Goal: Find specific page/section: Find specific page/section

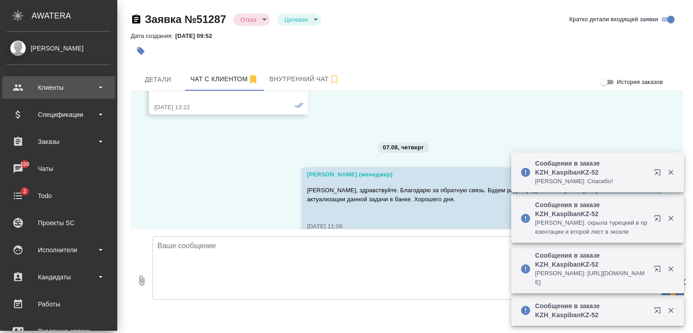
scroll to position [5812, 0]
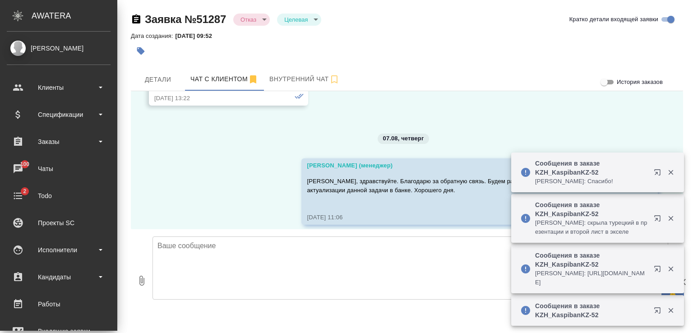
drag, startPoint x: 40, startPoint y: 84, endPoint x: 58, endPoint y: 12, distance: 74.9
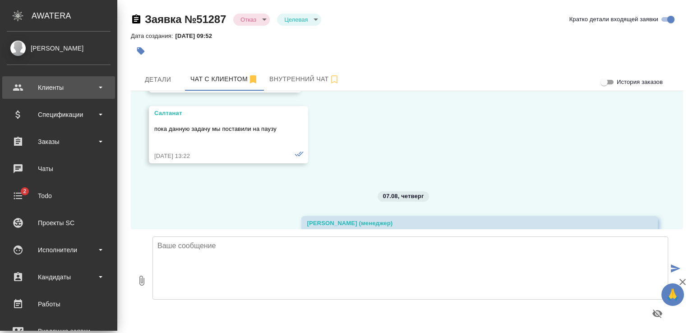
scroll to position [5812, 0]
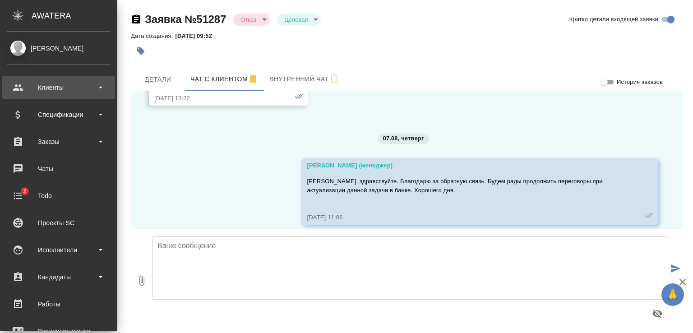
click at [55, 86] on div "Клиенты" at bounding box center [59, 88] width 104 height 14
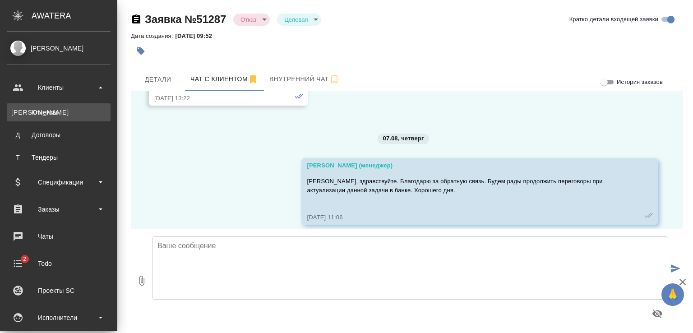
click at [47, 114] on div "Клиенты" at bounding box center [58, 112] width 95 height 9
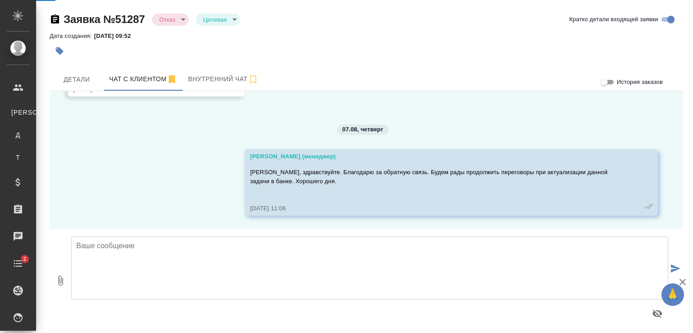
scroll to position [5776, 0]
select select "RU"
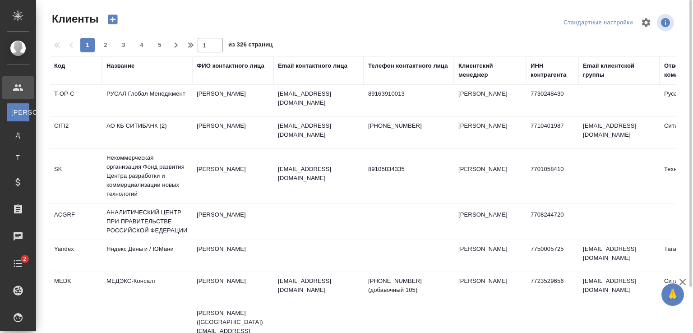
click at [114, 66] on div "Название" at bounding box center [120, 65] width 28 height 9
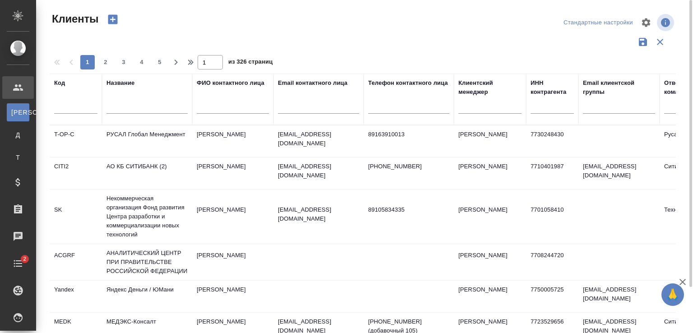
click at [149, 106] on input "text" at bounding box center [146, 107] width 81 height 11
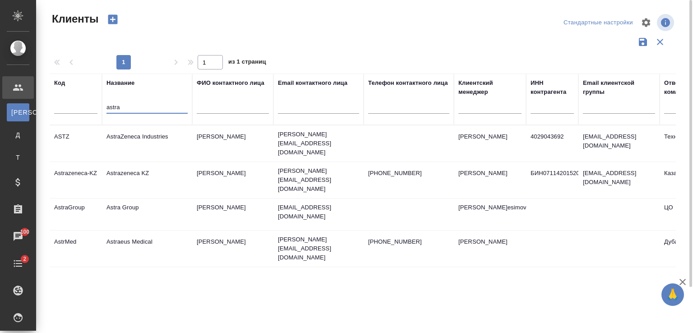
click at [148, 167] on td "Astrazeneca KZ" at bounding box center [147, 180] width 90 height 32
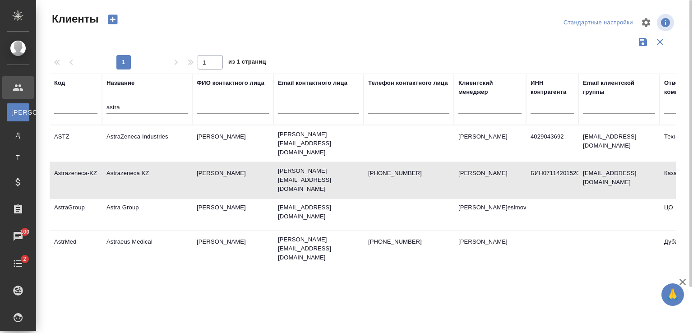
click at [148, 167] on td "Astrazeneca KZ" at bounding box center [147, 180] width 90 height 32
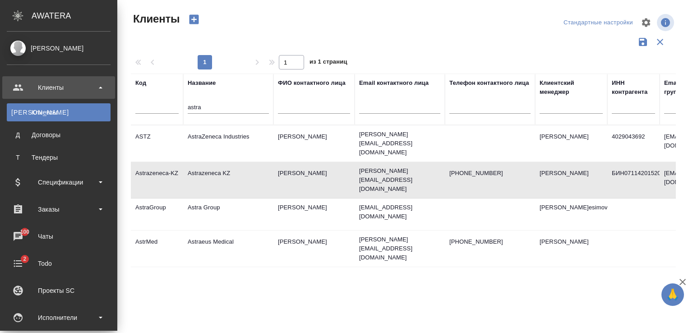
click at [60, 112] on div "Клиенты" at bounding box center [58, 112] width 95 height 9
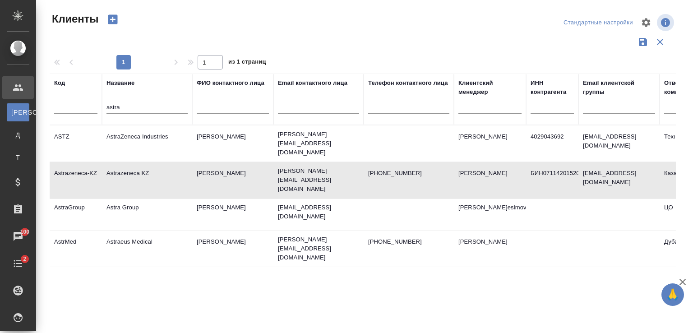
click at [133, 106] on input "astra" at bounding box center [146, 107] width 81 height 11
drag, startPoint x: 133, startPoint y: 106, endPoint x: 69, endPoint y: 105, distance: 63.2
click at [69, 105] on tr "Код Название astra ФИО контактного лица Email контактного лица Телефон контактн…" at bounding box center [391, 99] width 682 height 51
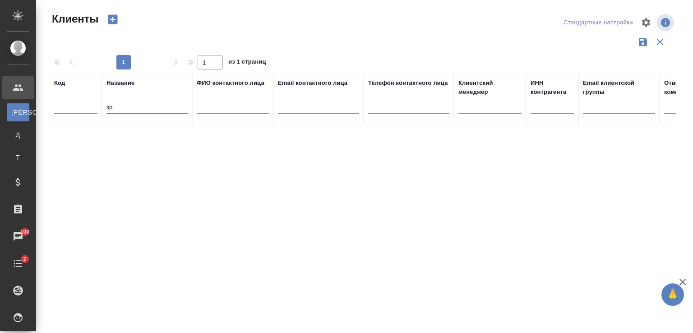
type input "з"
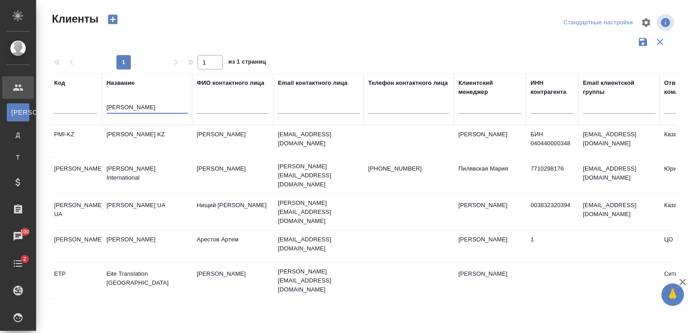
type input "philip"
click at [144, 138] on td "[PERSON_NAME] [PERSON_NAME] KZ" at bounding box center [147, 141] width 90 height 32
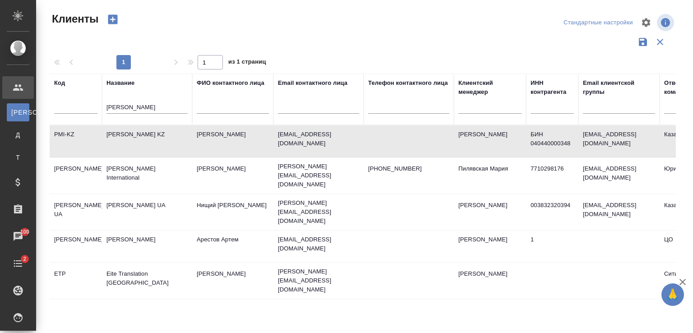
click at [144, 138] on td "[PERSON_NAME] [PERSON_NAME] KZ" at bounding box center [147, 141] width 90 height 32
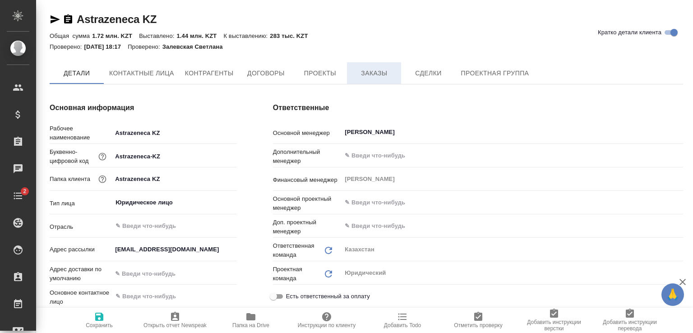
type textarea "x"
click at [379, 71] on span "Заказы" at bounding box center [373, 73] width 43 height 11
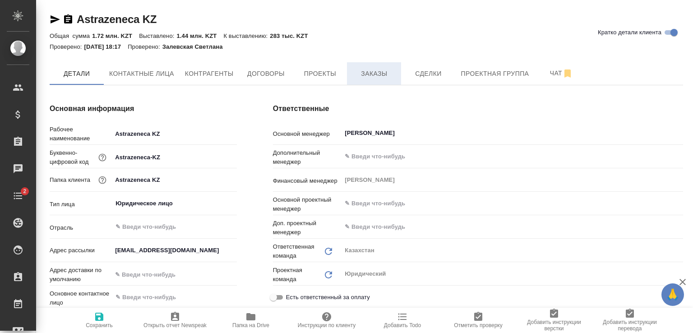
type textarea "x"
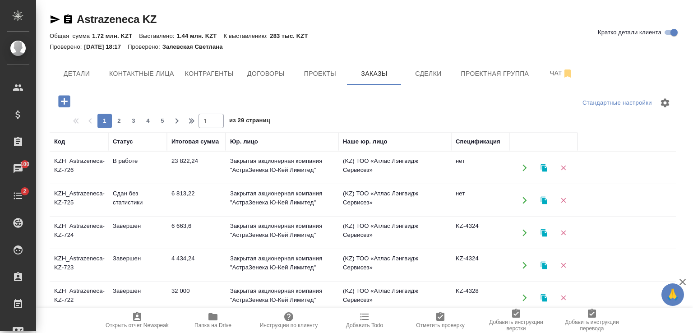
click at [525, 166] on icon "button" at bounding box center [525, 167] width 4 height 7
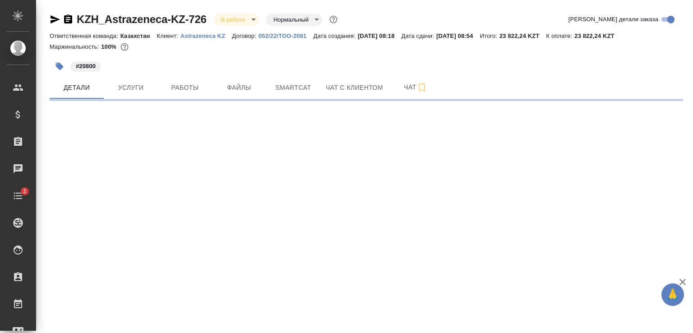
select select "RU"
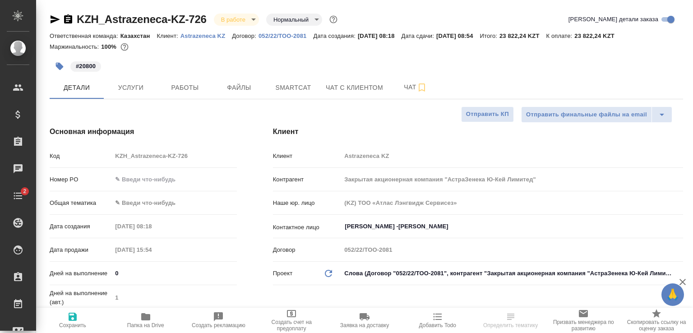
type textarea "x"
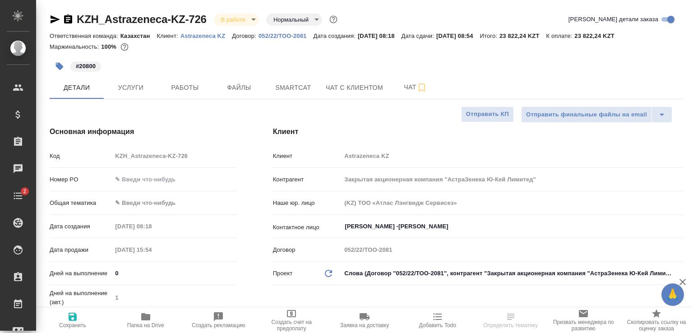
type textarea "x"
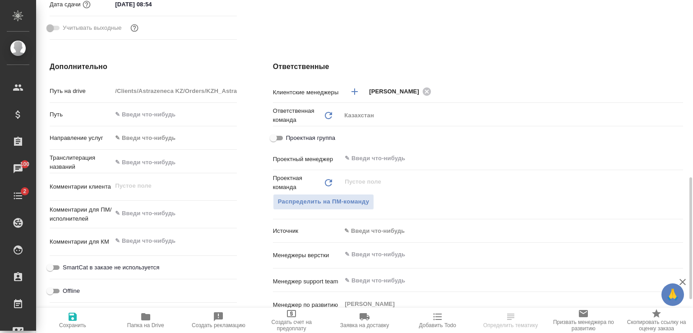
scroll to position [361, 0]
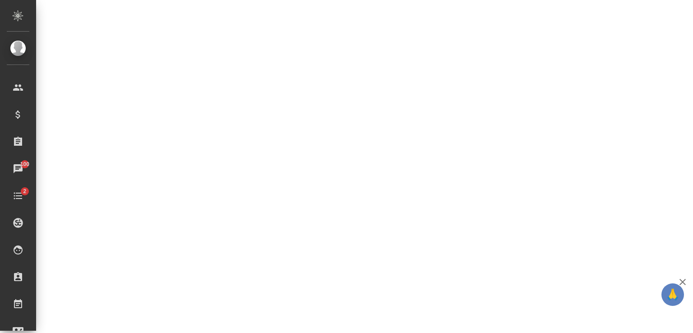
select select "RU"
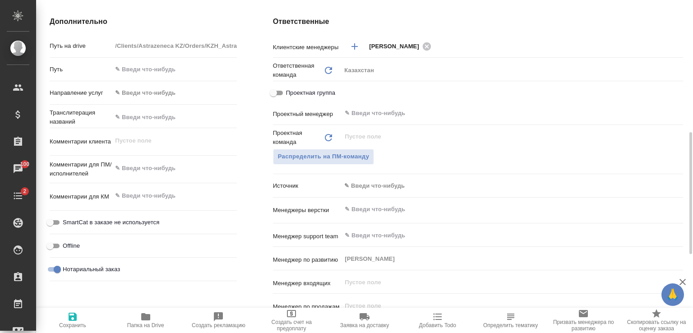
type textarea "x"
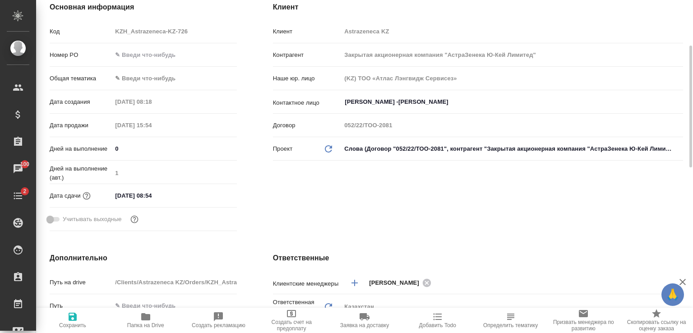
scroll to position [0, 0]
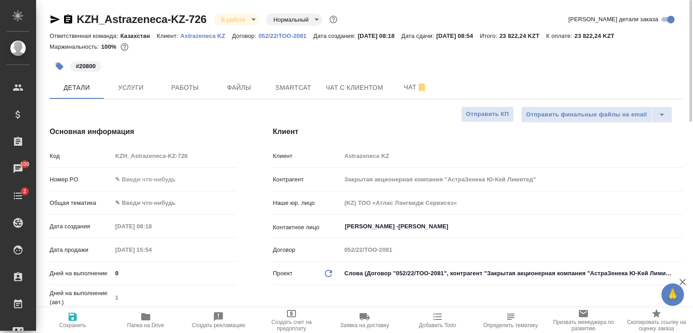
click at [201, 37] on p "Astrazeneca KZ" at bounding box center [206, 35] width 52 height 7
type textarea "x"
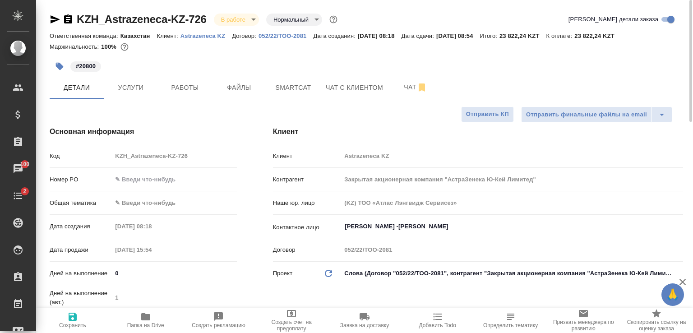
type textarea "x"
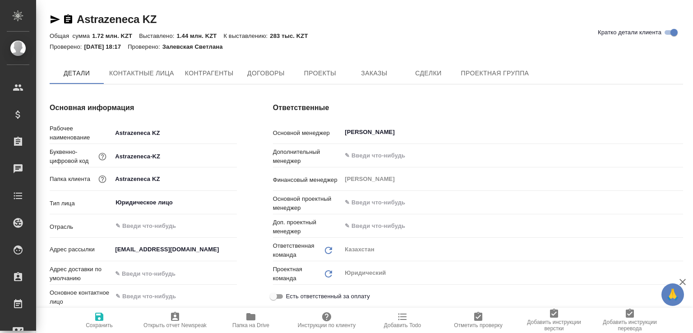
type textarea "x"
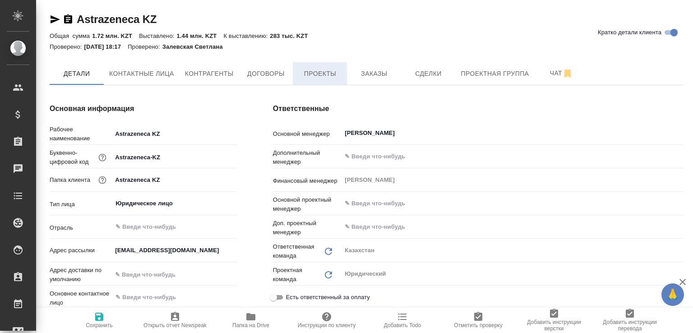
type textarea "x"
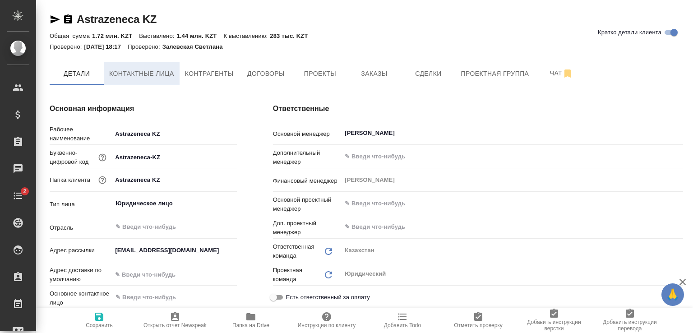
type textarea "x"
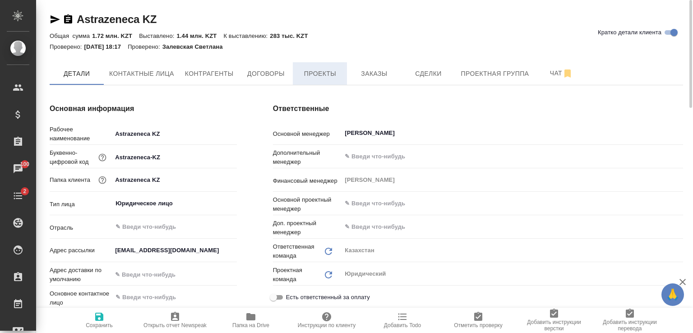
click at [318, 77] on span "Проекты" at bounding box center [319, 73] width 43 height 11
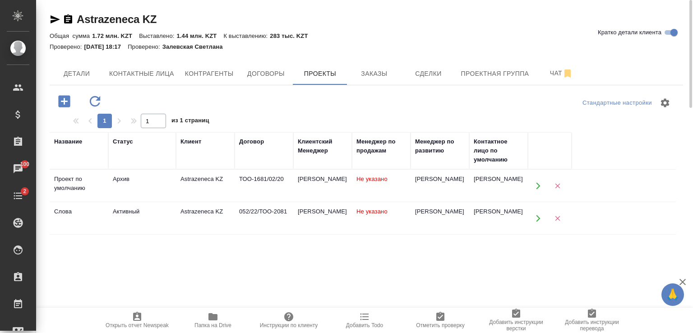
click at [304, 215] on div "[PERSON_NAME]" at bounding box center [323, 211] width 50 height 9
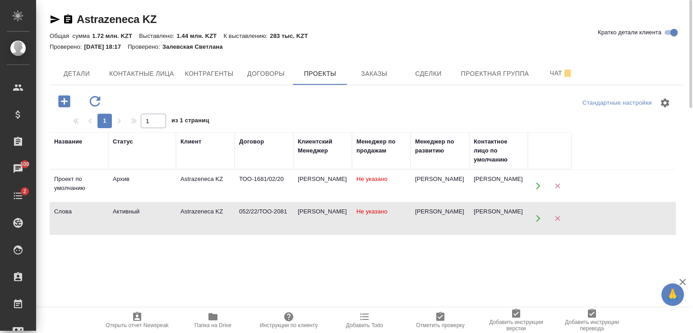
click at [304, 215] on div "[PERSON_NAME]" at bounding box center [323, 211] width 50 height 9
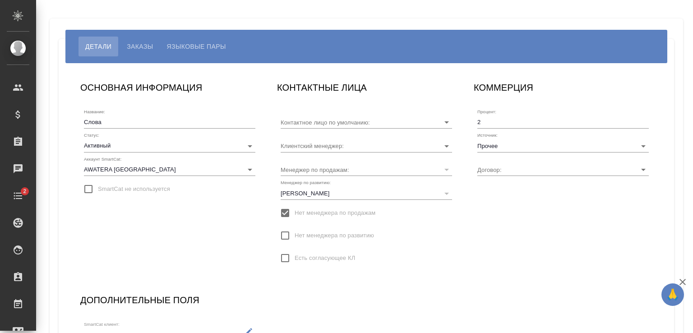
type input "052/22/ТОО-2081"
type input "[PERSON_NAME]"
click at [556, 148] on input "Прочее" at bounding box center [548, 145] width 143 height 12
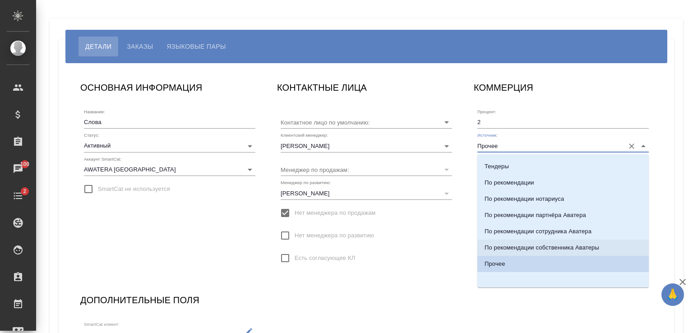
scroll to position [227, 0]
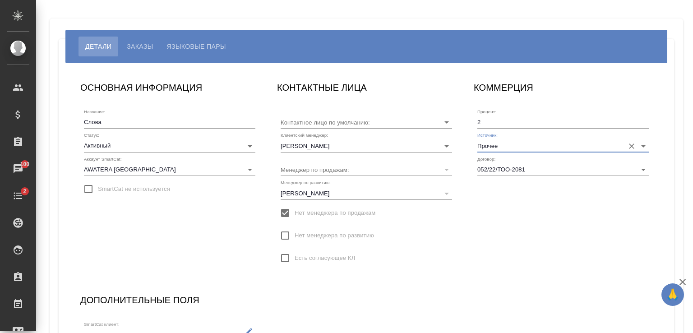
click at [572, 147] on input "Прочее" at bounding box center [548, 145] width 143 height 12
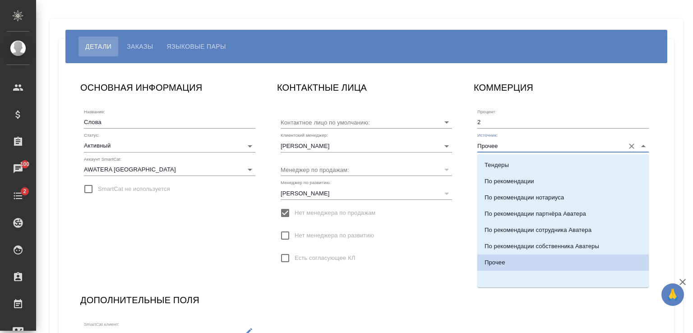
click at [520, 259] on li "Прочее" at bounding box center [562, 262] width 171 height 16
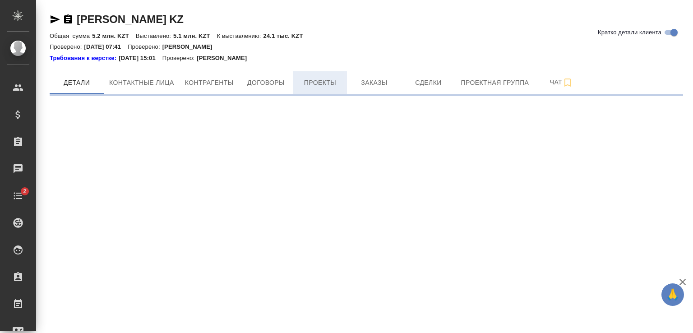
click at [322, 82] on span "Проекты" at bounding box center [319, 82] width 43 height 11
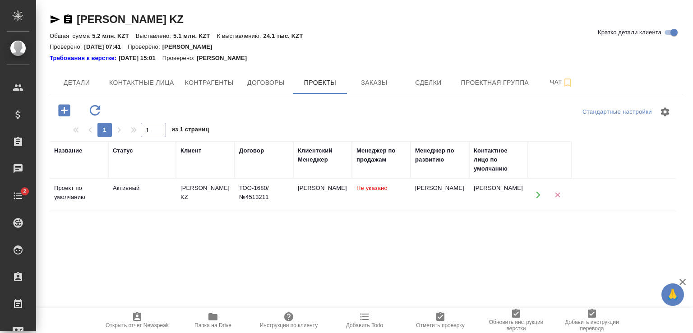
click at [392, 187] on td "Не указано" at bounding box center [381, 195] width 59 height 32
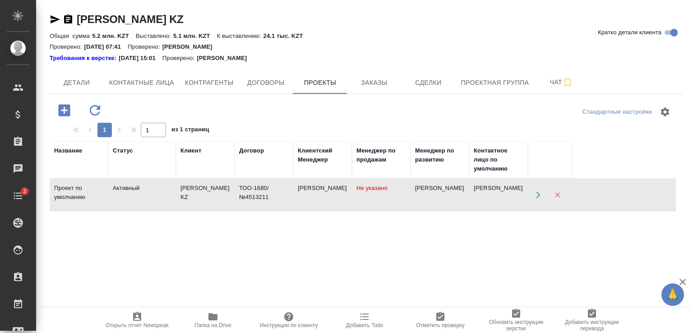
click at [392, 187] on td "Не указано" at bounding box center [381, 195] width 59 height 32
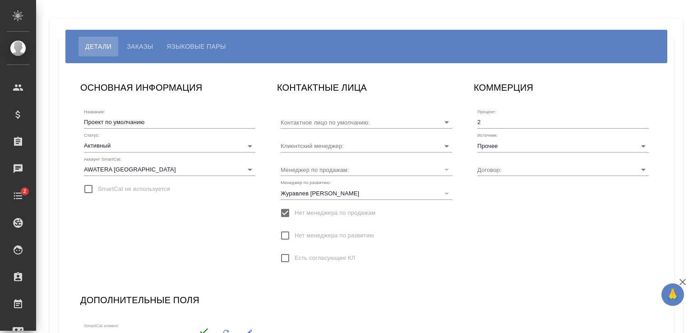
type input "[PERSON_NAME]"
type input "ТОО-1680/ №4513211"
type input "[PERSON_NAME]"
